Goal: Task Accomplishment & Management: Manage account settings

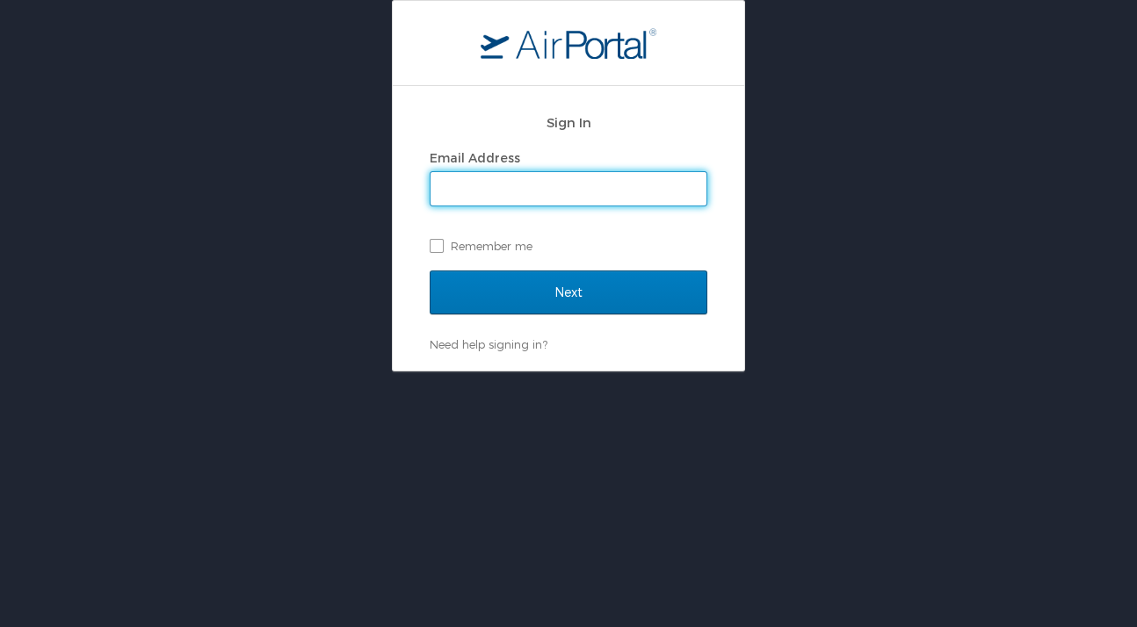
click at [473, 198] on input "Email Address" at bounding box center [568, 188] width 276 height 33
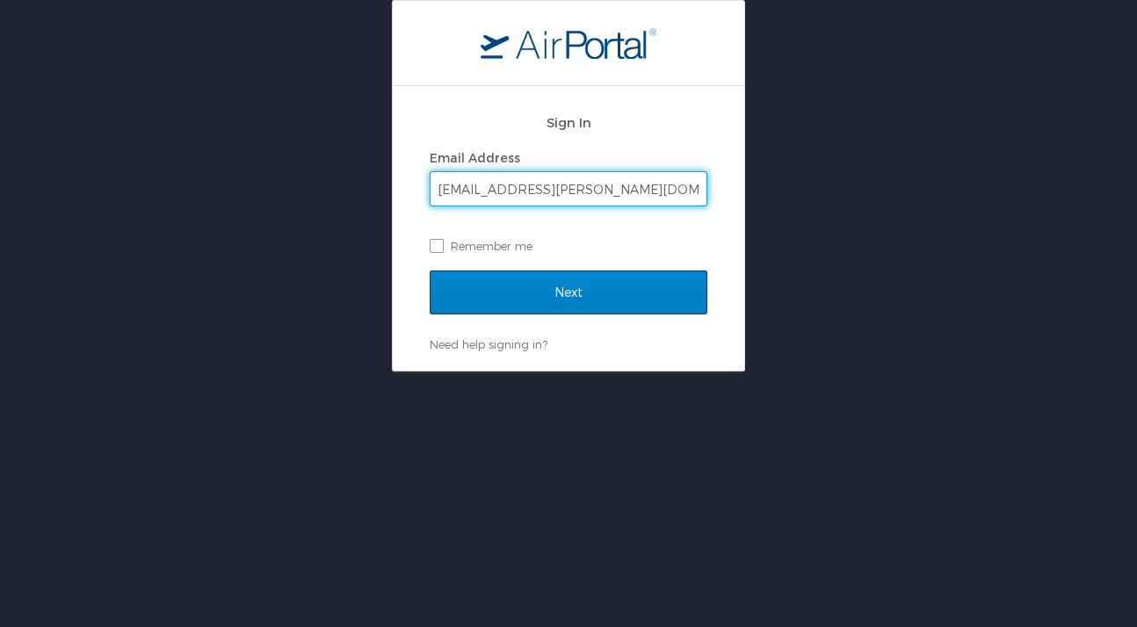
type input "[EMAIL_ADDRESS][PERSON_NAME][DOMAIN_NAME]"
click at [582, 287] on input "Next" at bounding box center [569, 293] width 278 height 44
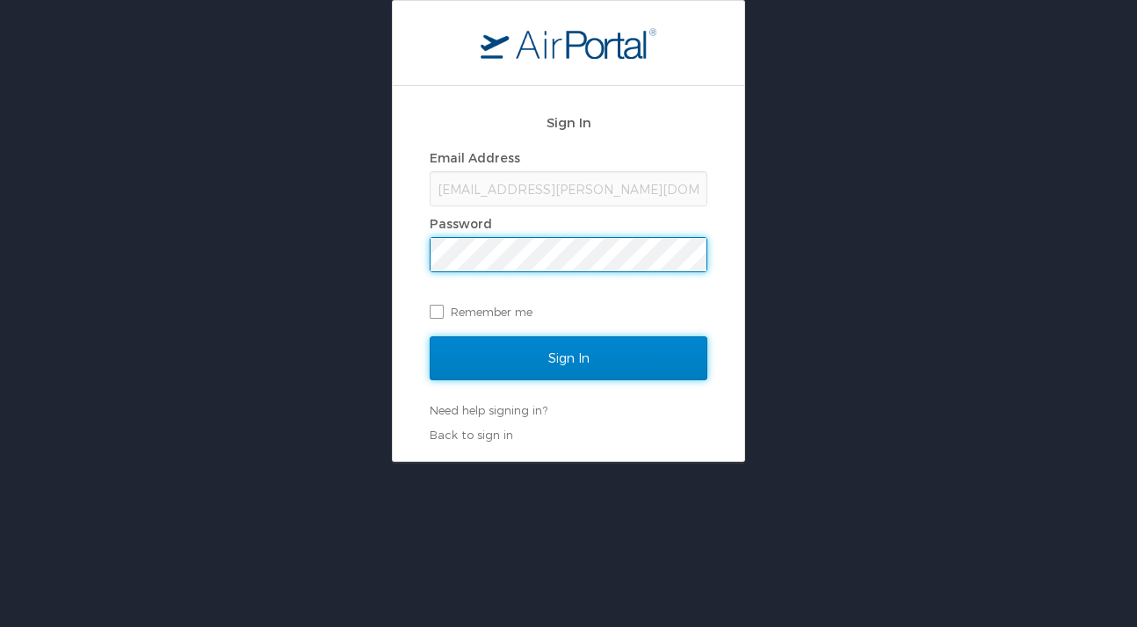
click at [603, 353] on input "Sign In" at bounding box center [569, 358] width 278 height 44
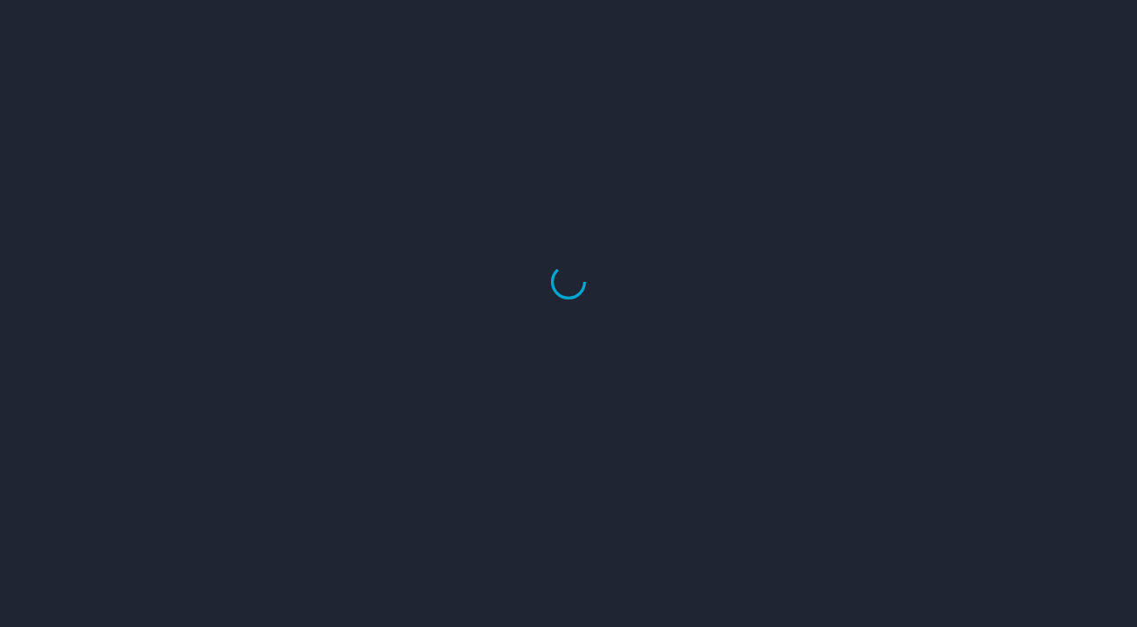
select select "US"
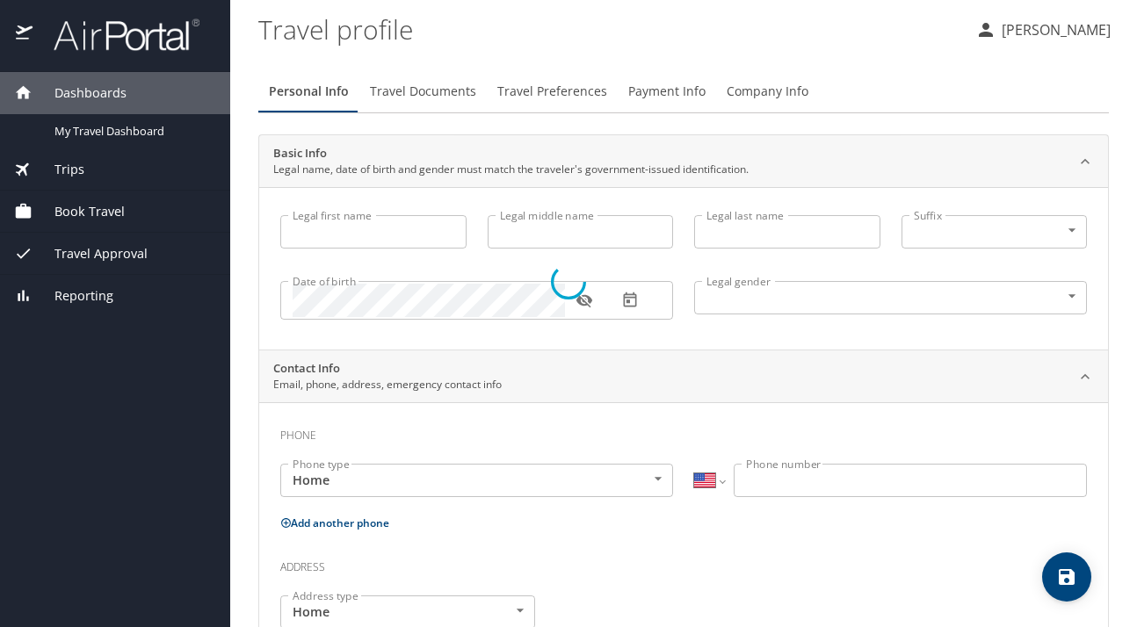
type input "Korento"
type input "[PERSON_NAME]"
type input "[DEMOGRAPHIC_DATA]"
type input "Katrina"
type input "Leverette"
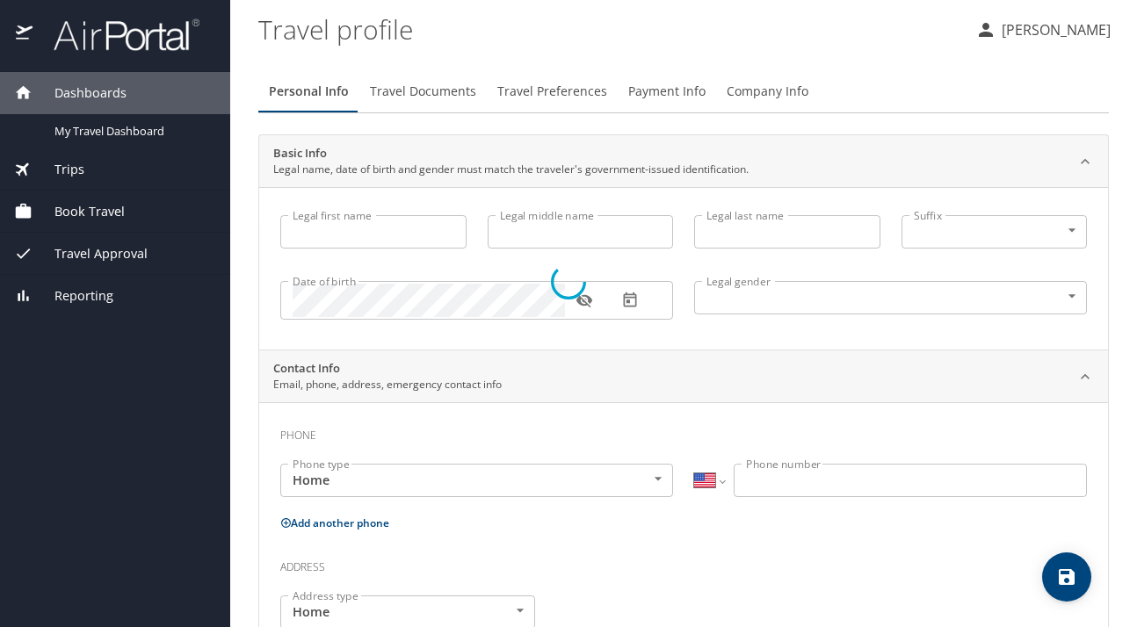
type input "(662) 394-9180"
type input "trinamac98@yahoo.com"
type input "United States of America"
type input "Virginia"
type input "United States of America"
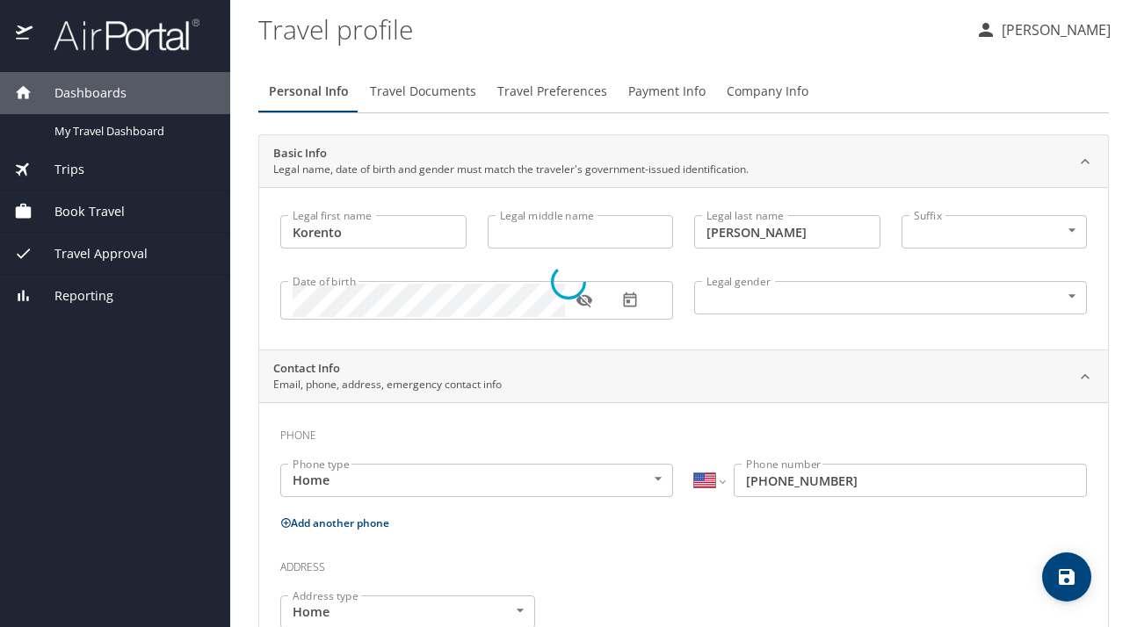
select select "US"
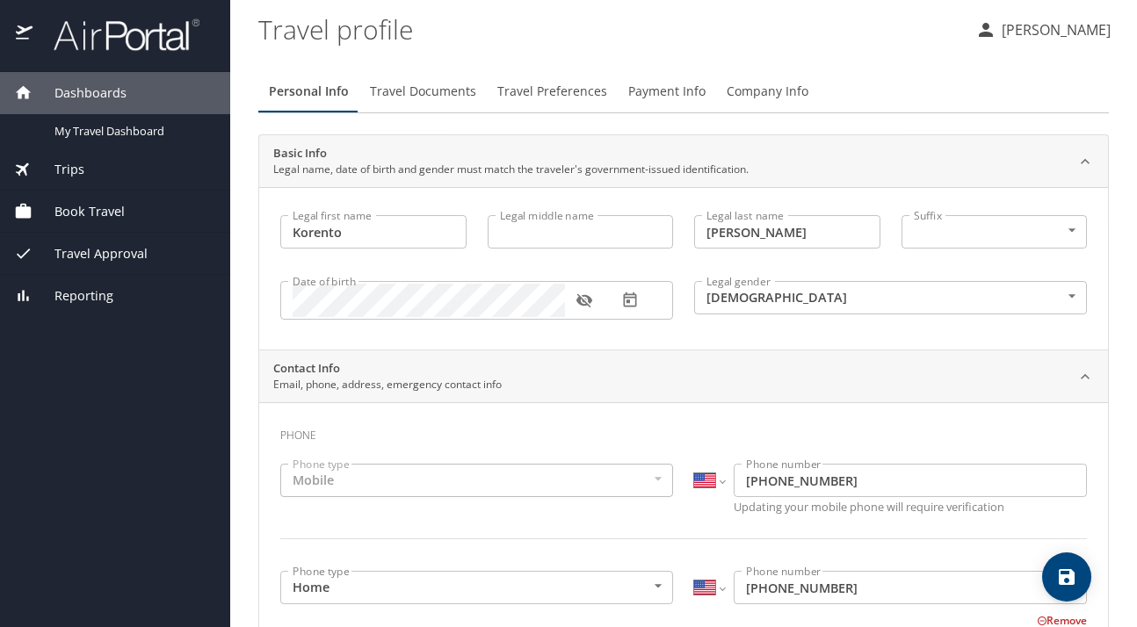
click at [404, 99] on span "Travel Documents" at bounding box center [423, 92] width 106 height 22
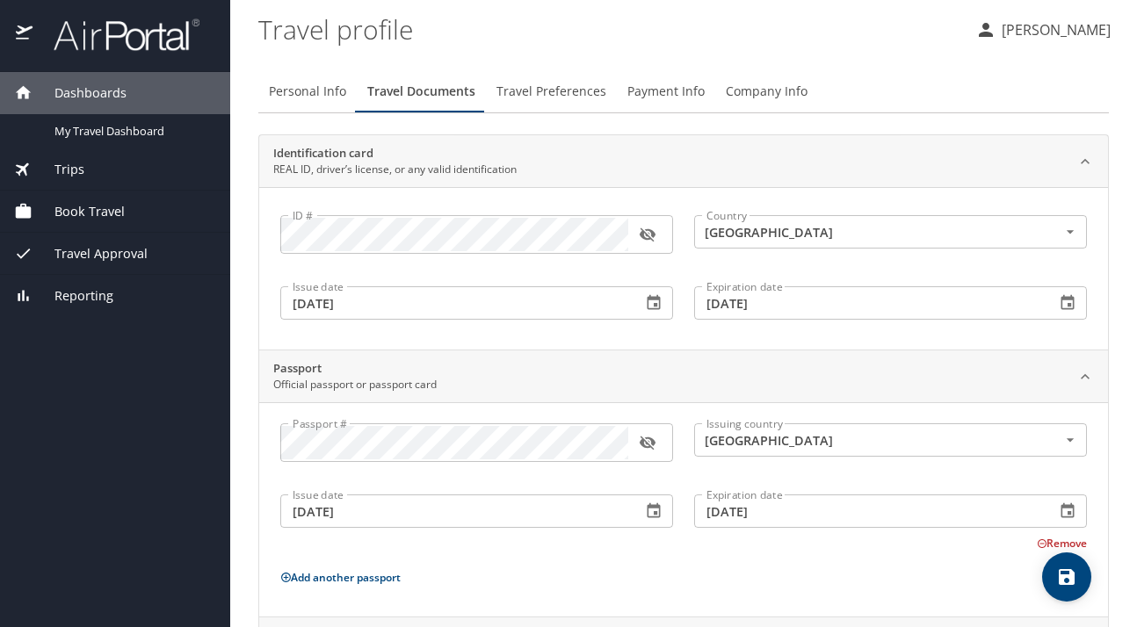
click at [579, 93] on span "Travel Preferences" at bounding box center [551, 92] width 110 height 22
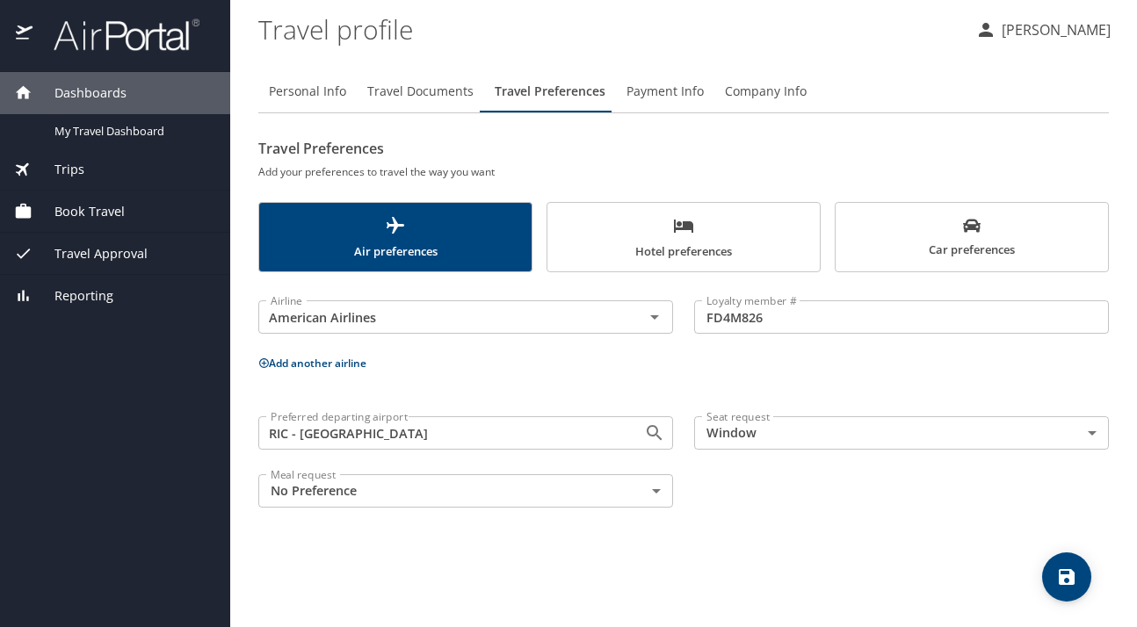
click at [696, 93] on span "Payment Info" at bounding box center [664, 92] width 77 height 22
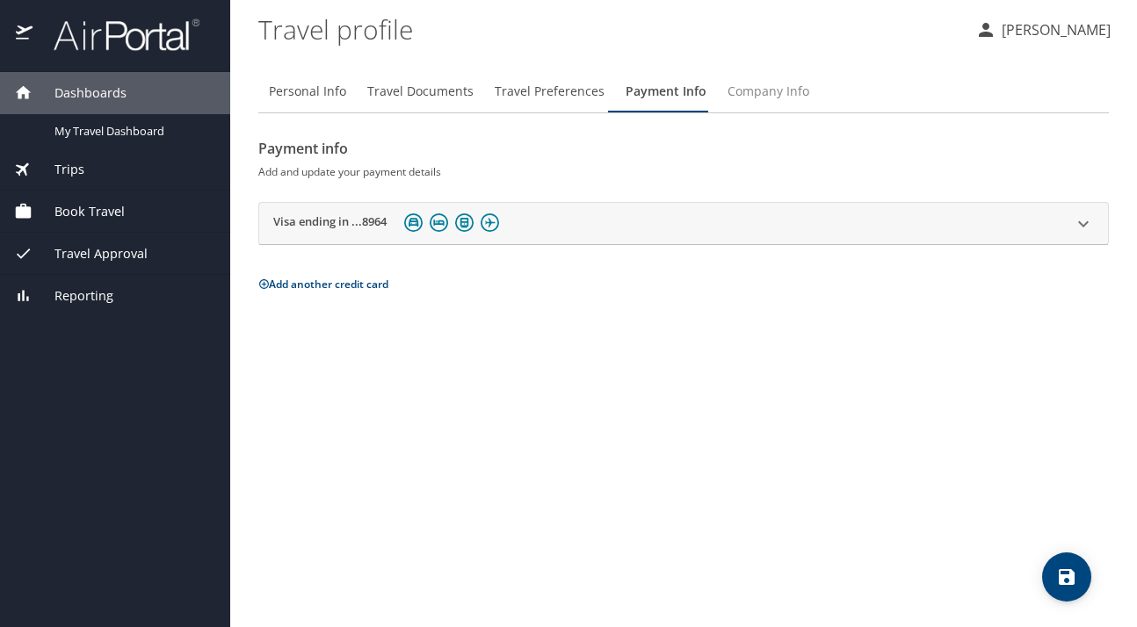
click at [746, 99] on span "Company Info" at bounding box center [768, 92] width 82 height 22
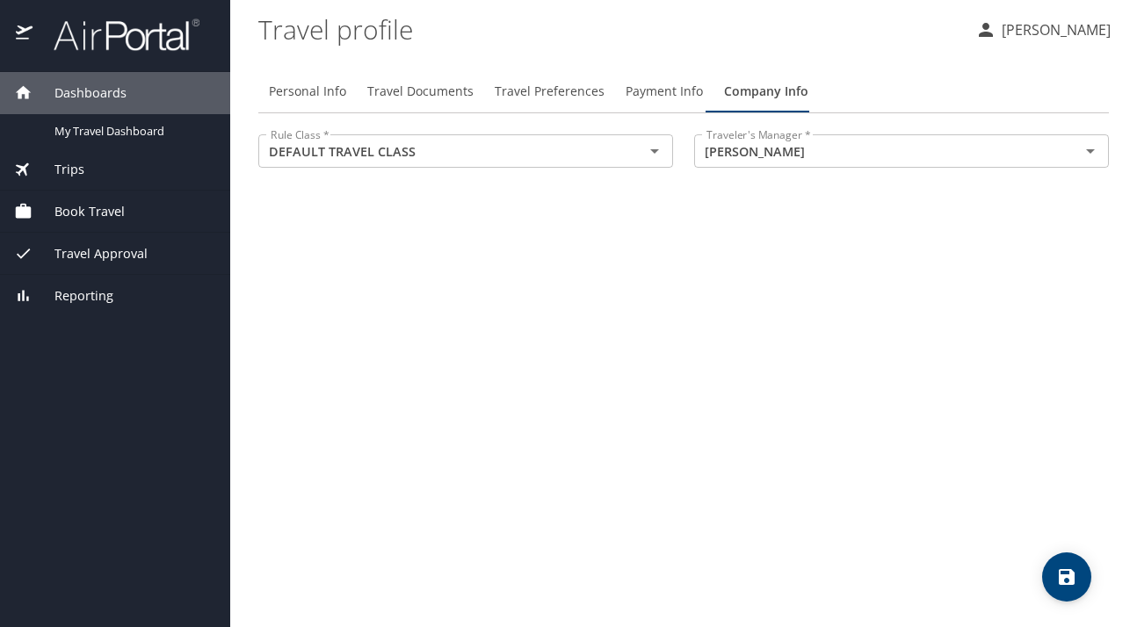
click at [351, 92] on button "Personal Info" at bounding box center [307, 91] width 98 height 42
select select "US"
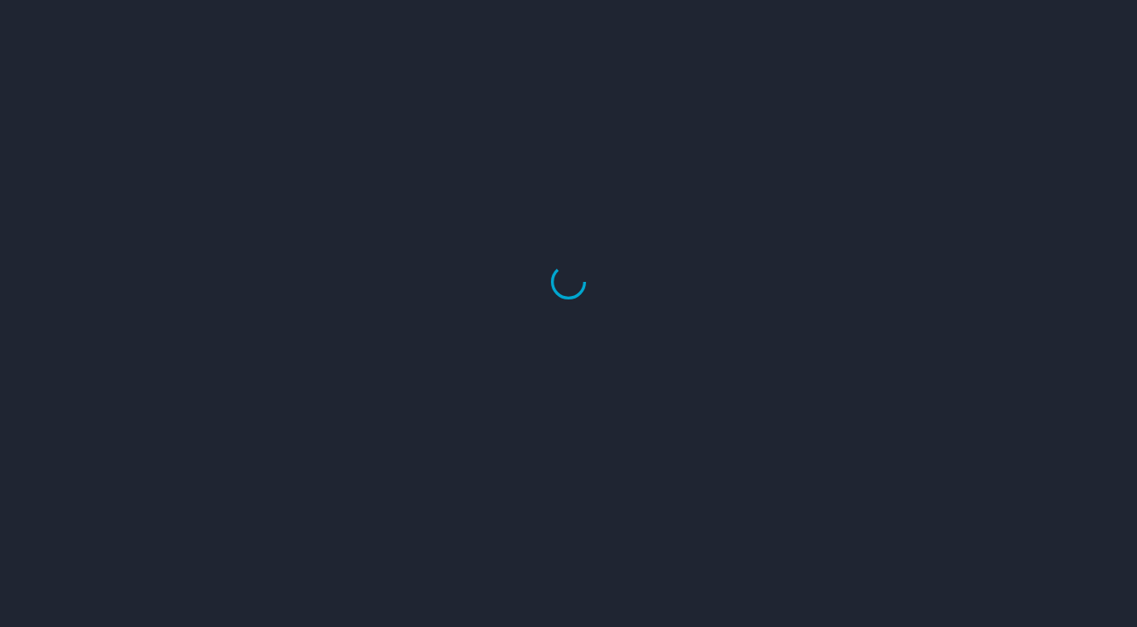
select select "US"
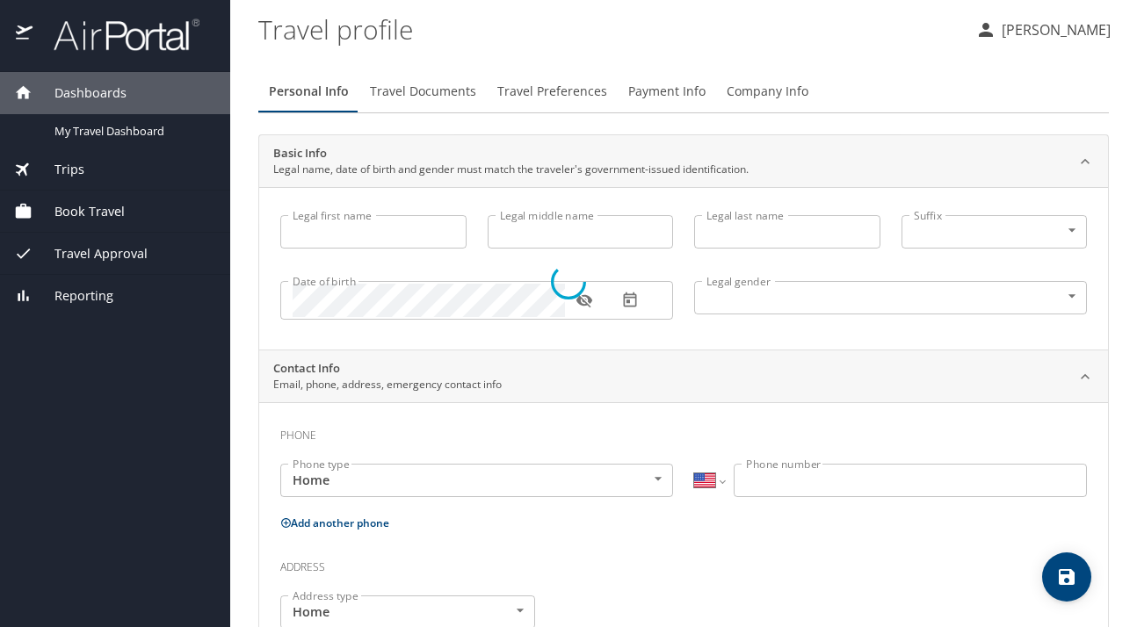
type input "Korento"
type input "Leverette"
type input "Male"
type input "Katrina"
type input "Leverette"
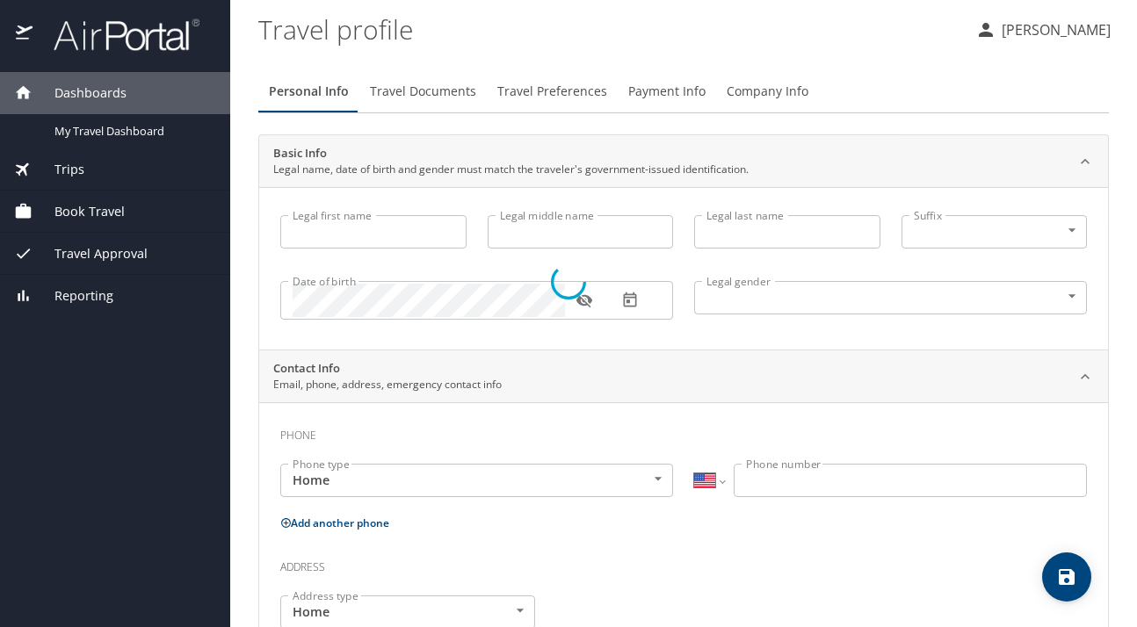
type input "(662) 394-9180"
type input "trinamac98@yahoo.com"
type input "United States of America"
type input "Virginia"
type input "United States of America"
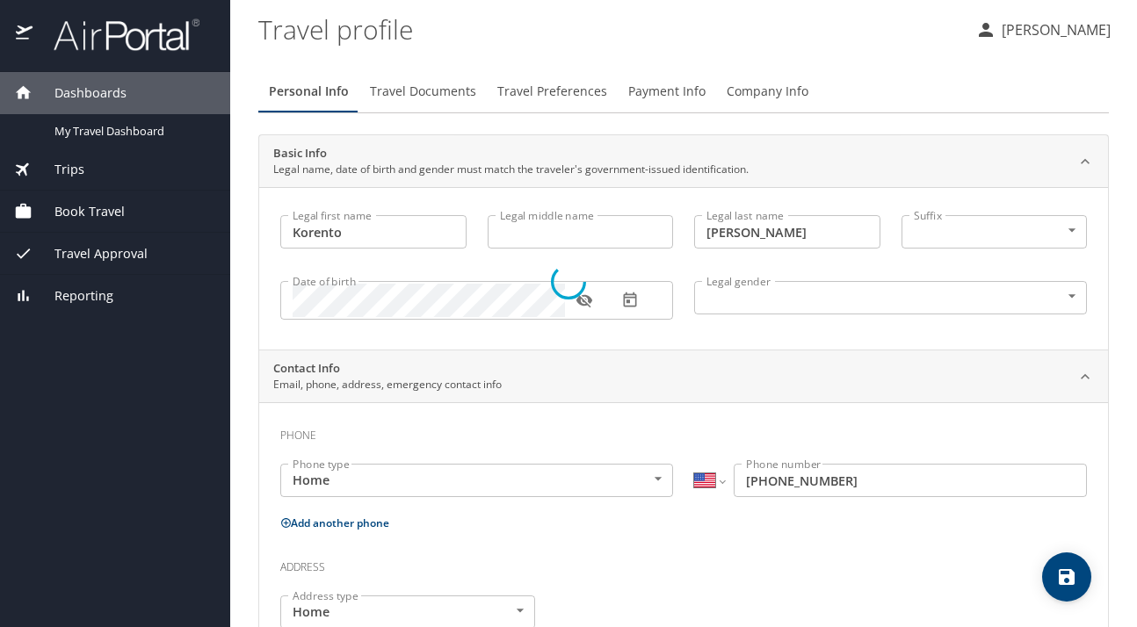
select select "US"
